Goal: Navigation & Orientation: Find specific page/section

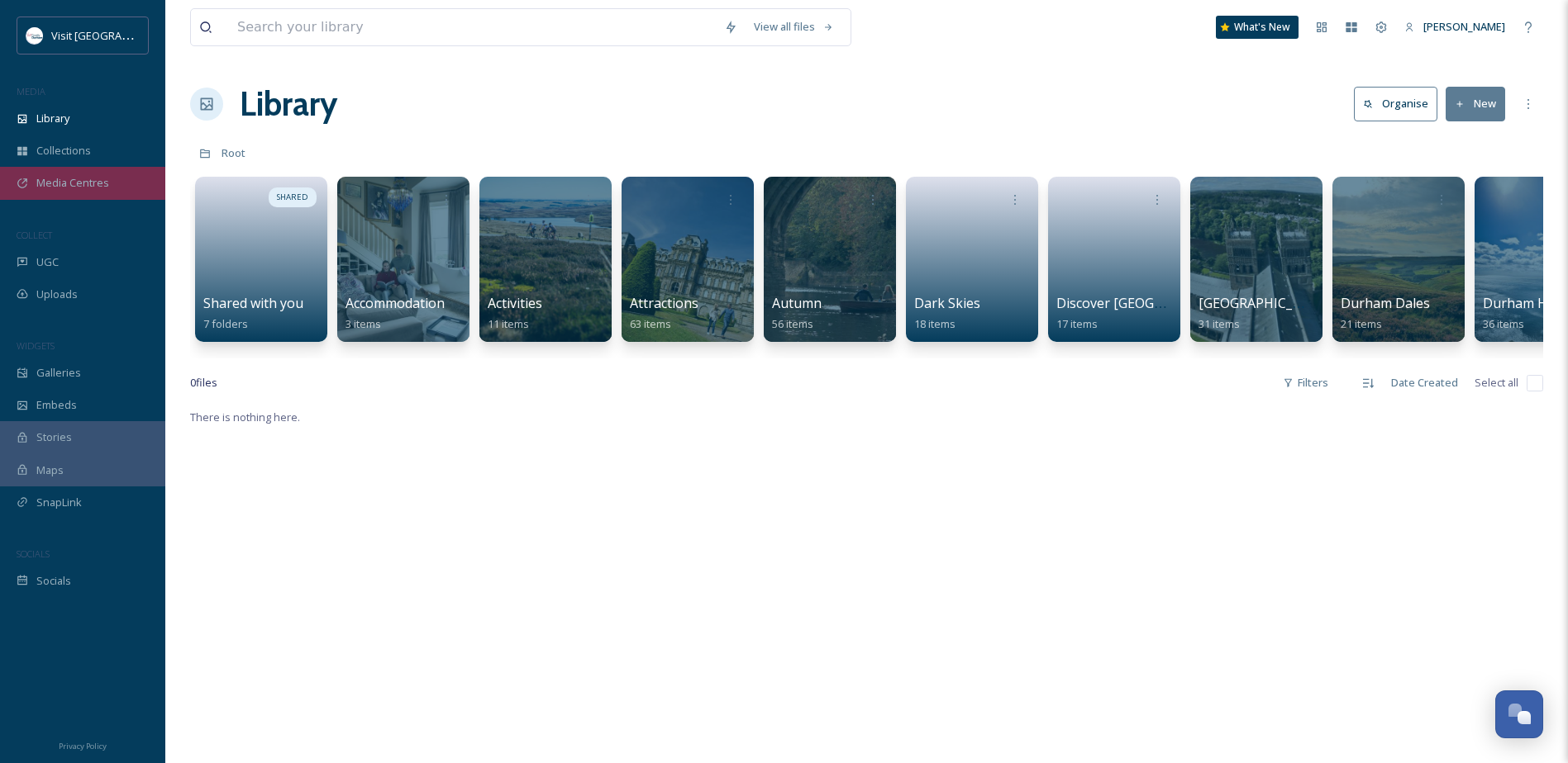
click at [97, 173] on div "Media Centres" at bounding box center [83, 183] width 165 height 32
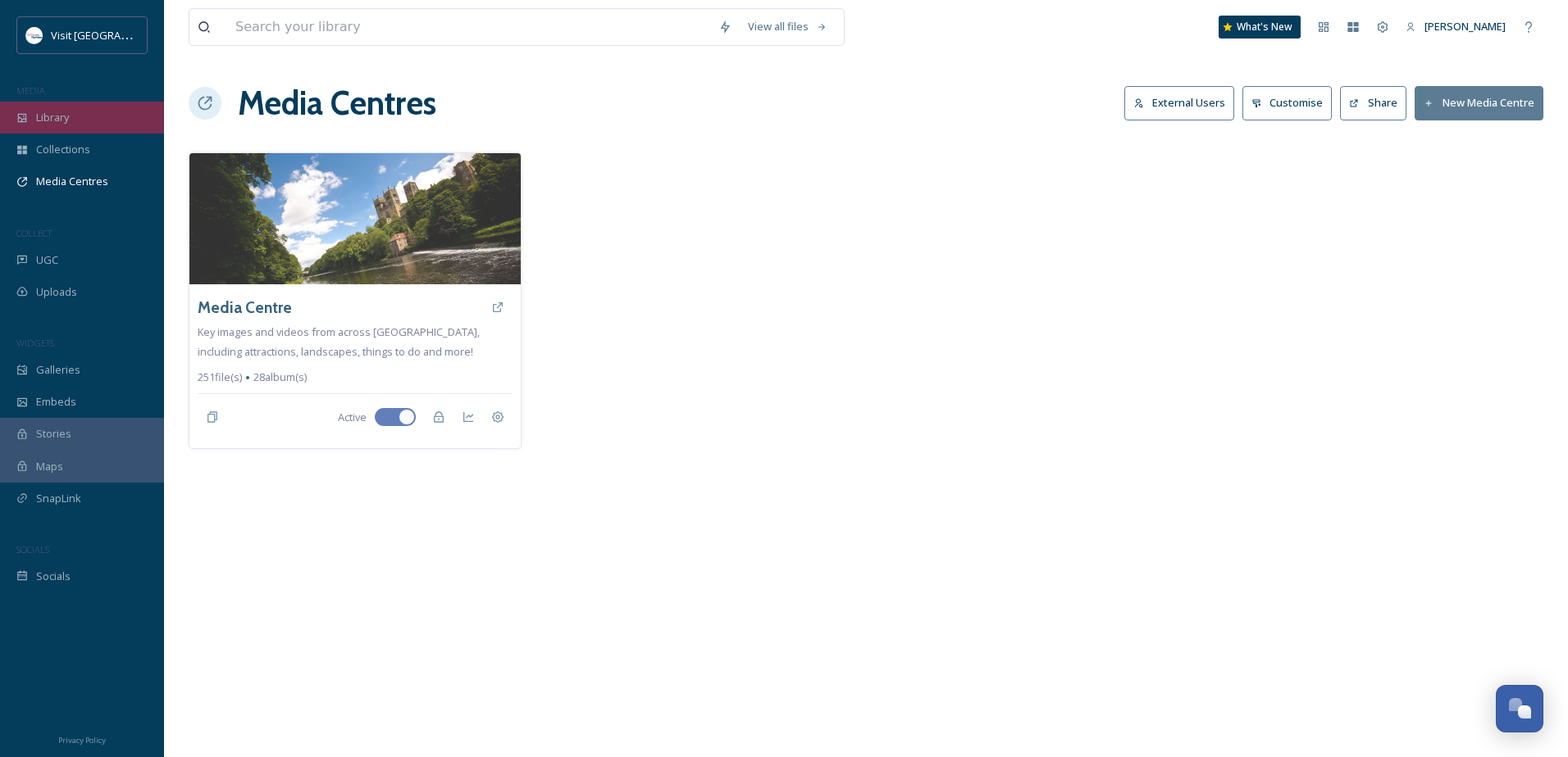
click at [62, 116] on span "Library" at bounding box center [52, 118] width 33 height 16
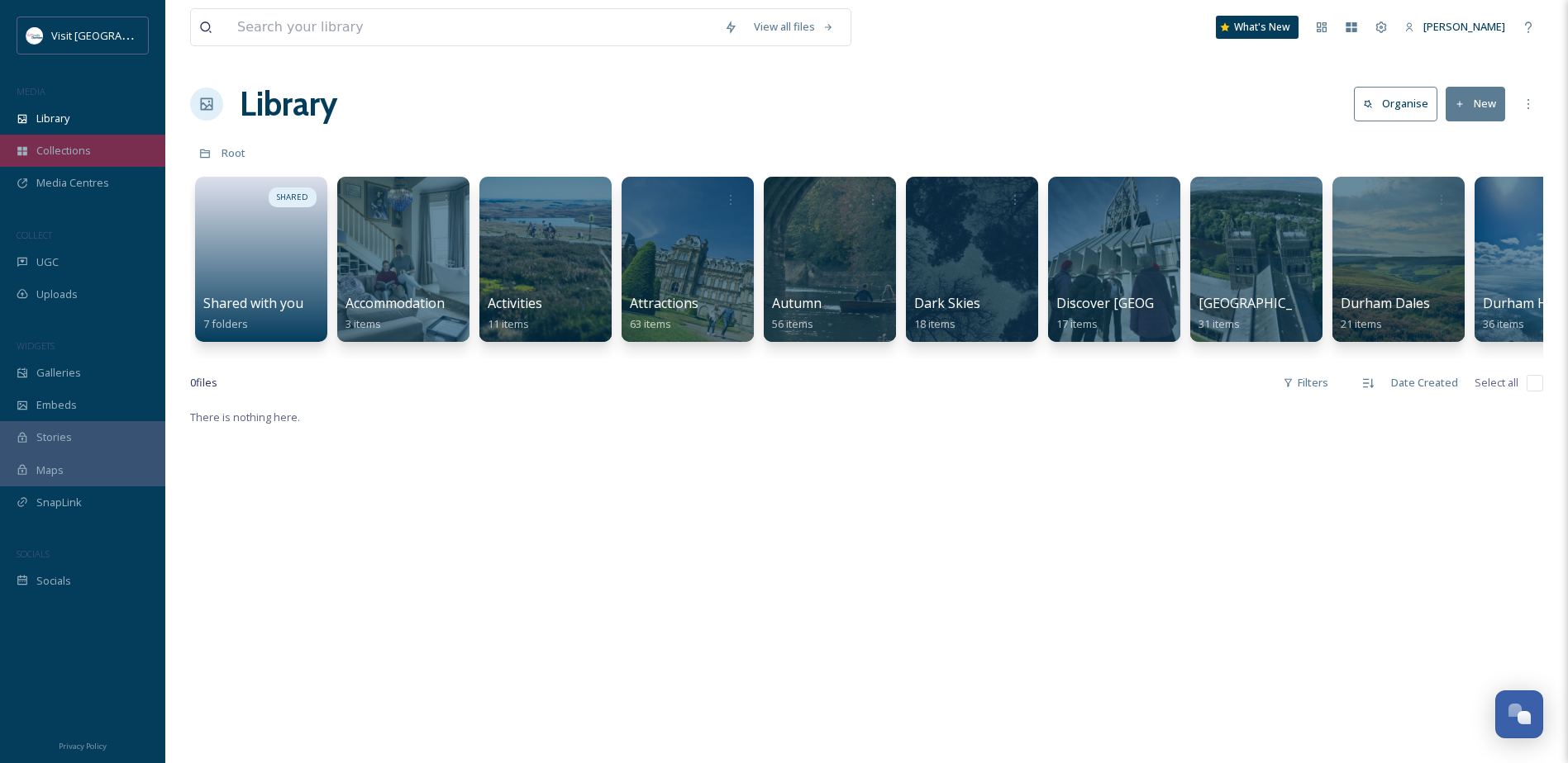
click at [56, 156] on span "Collections" at bounding box center [63, 151] width 54 height 16
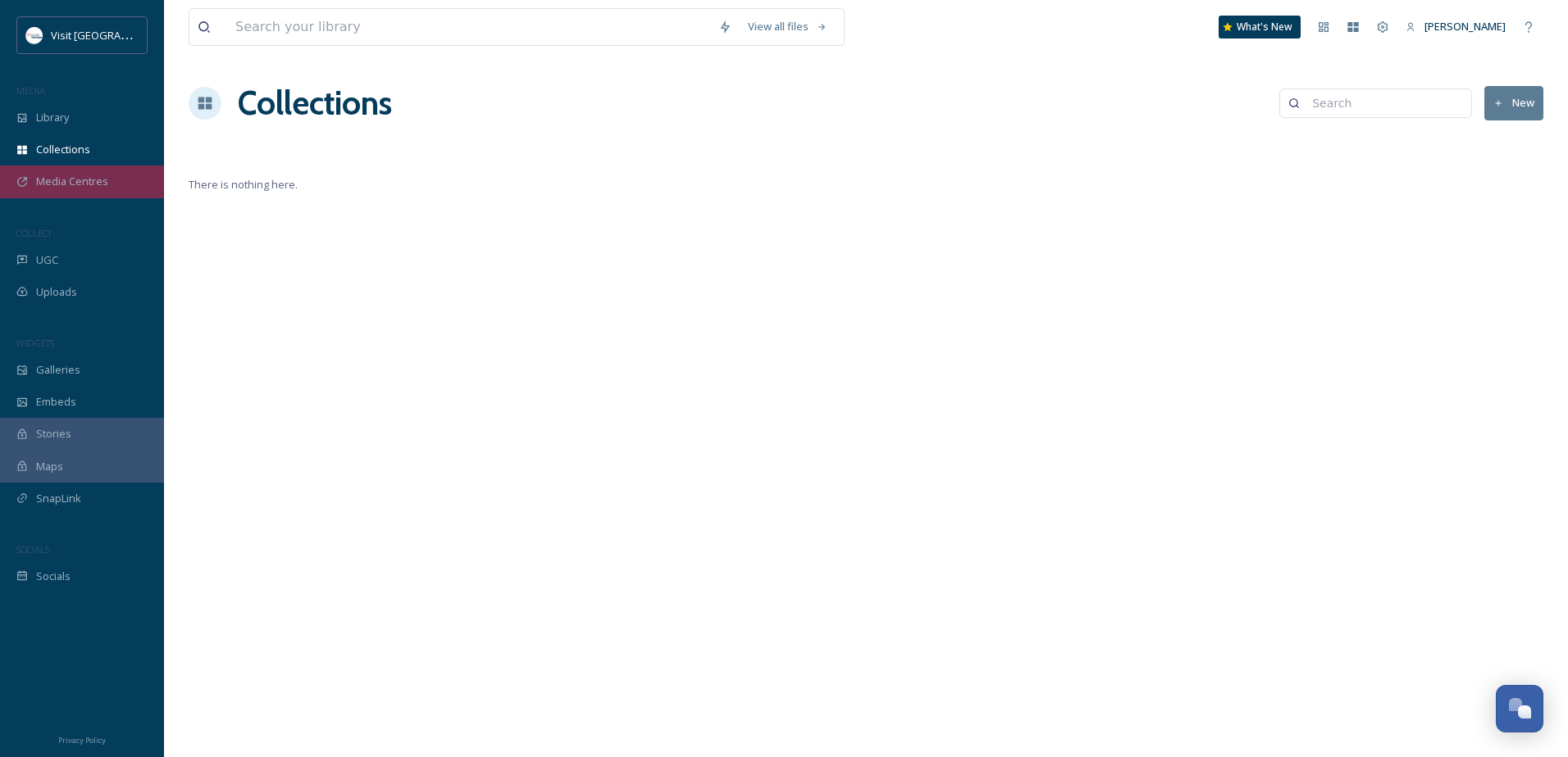
click at [60, 170] on div "Media Centres" at bounding box center [82, 181] width 164 height 32
